Goal: Use online tool/utility: Utilize a website feature to perform a specific function

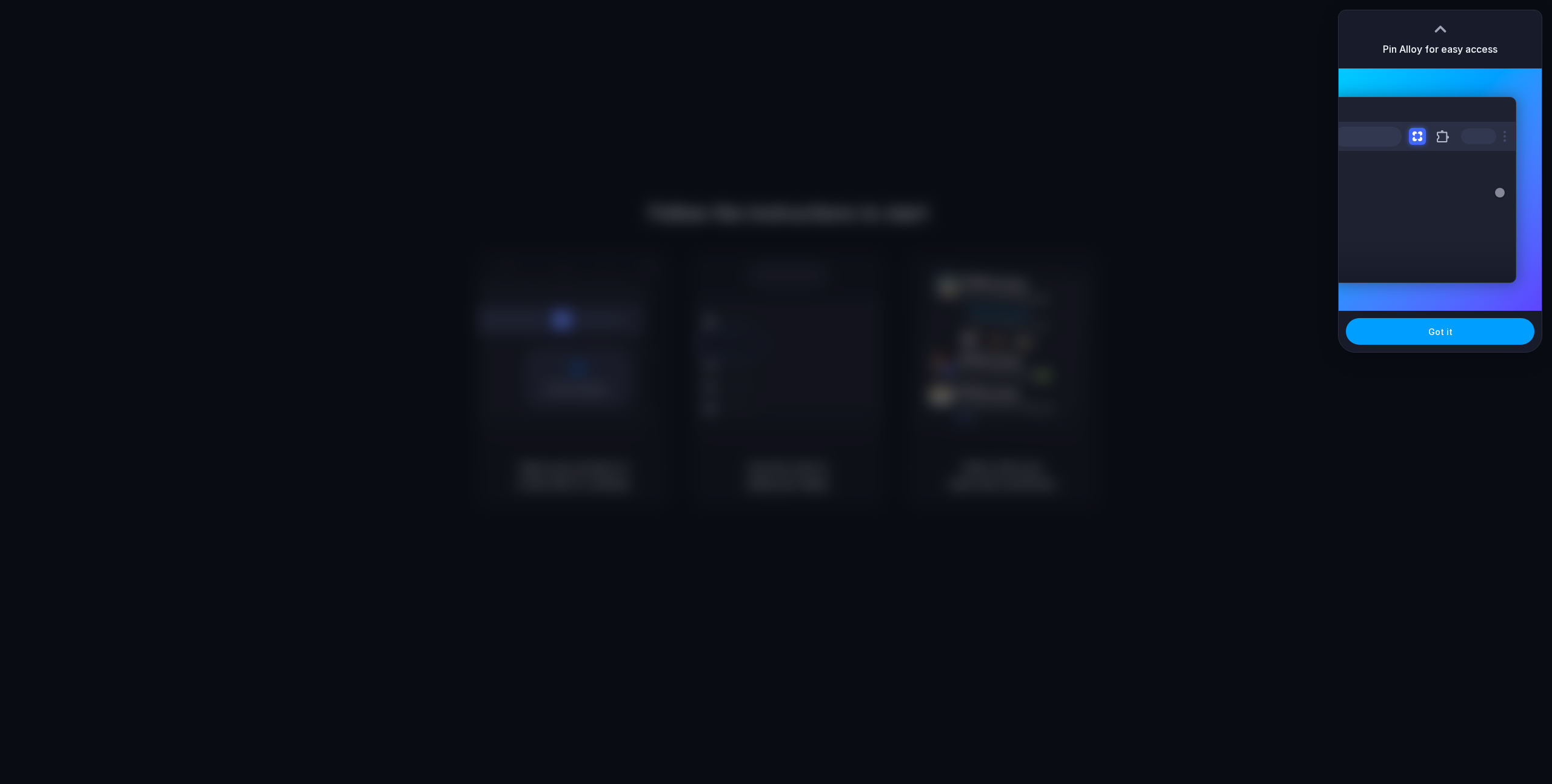
click at [1428, 317] on div "Got it" at bounding box center [1440, 332] width 203 height 41
click at [1426, 328] on button "Got it" at bounding box center [1440, 332] width 189 height 27
